Goal: Transaction & Acquisition: Subscribe to service/newsletter

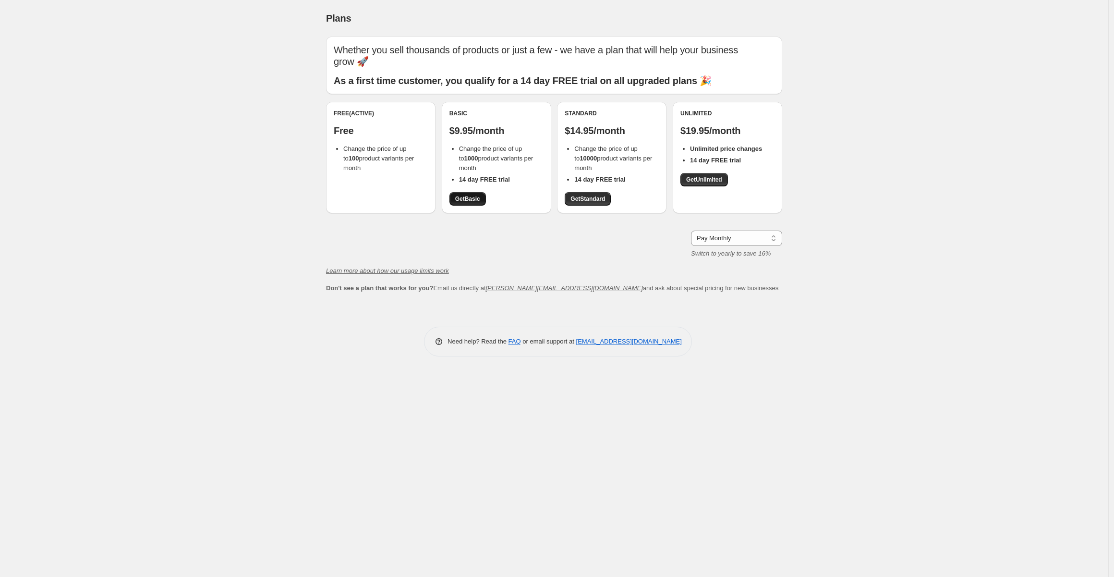
click at [474, 199] on span "Get Basic" at bounding box center [467, 199] width 25 height 8
